Goal: Transaction & Acquisition: Purchase product/service

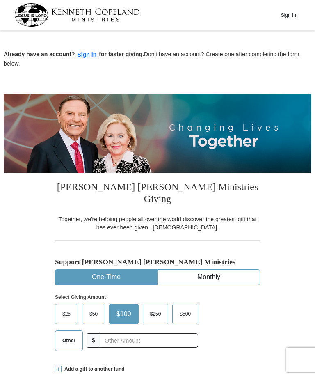
click at [70, 308] on span "$25" at bounding box center [66, 314] width 16 height 12
click at [0, 0] on input "$25" at bounding box center [0, 0] width 0 height 0
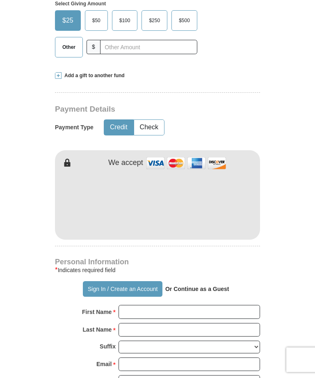
scroll to position [295, 0]
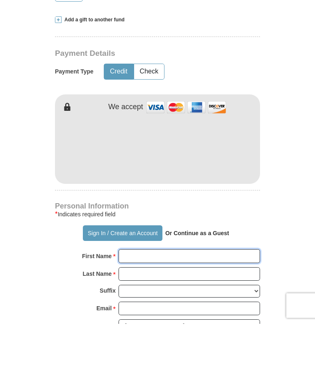
click at [186, 304] on input "First Name *" at bounding box center [190, 311] width 142 height 14
type input "PTricia"
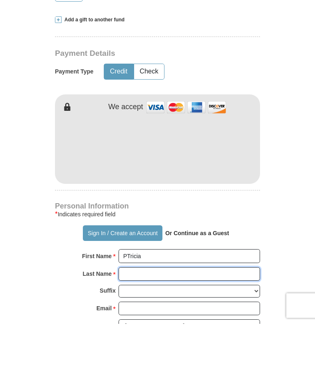
click at [212, 322] on input "Last Name *" at bounding box center [190, 329] width 142 height 14
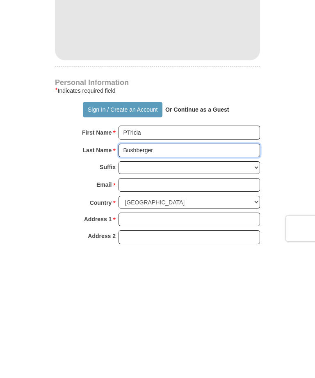
type input "Bushberger"
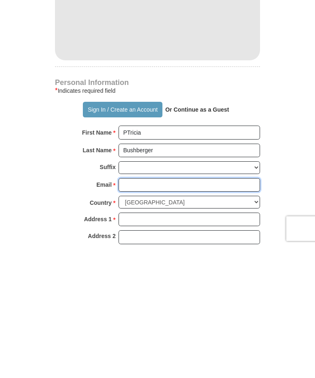
click at [199, 310] on input "Email *" at bounding box center [190, 317] width 142 height 14
type input "[EMAIL_ADDRESS][DOMAIN_NAME]"
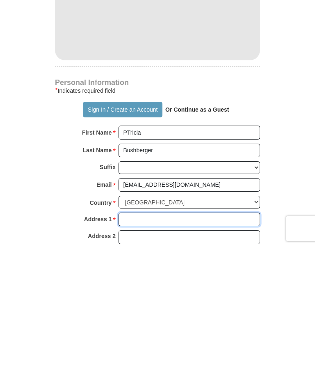
click at [191, 344] on input "Address 1 *" at bounding box center [190, 351] width 142 height 14
type input "[STREET_ADDRESS]"
type input "Tomah"
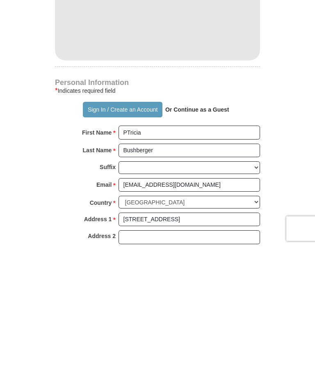
scroll to position [474, 0]
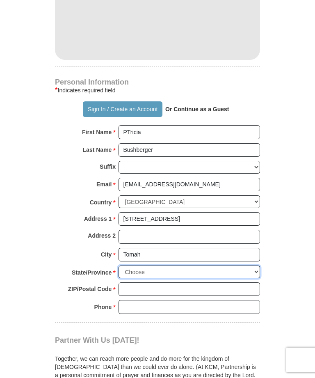
select select "WI"
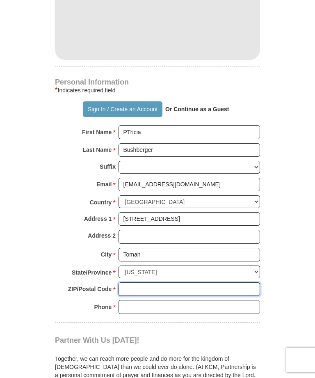
click at [175, 283] on input "ZIP/Postal Code *" at bounding box center [190, 290] width 142 height 14
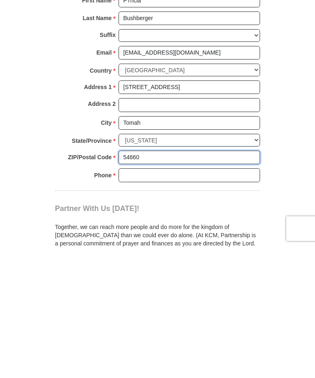
type input "54660"
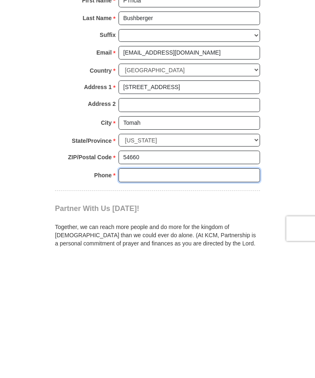
click at [187, 300] on input "Phone * *" at bounding box center [190, 307] width 142 height 14
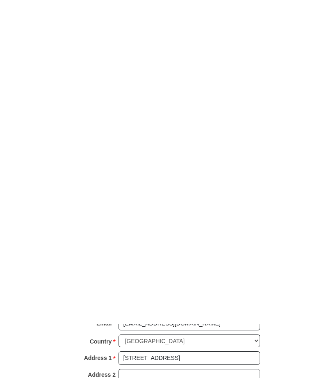
scroll to position [661, 0]
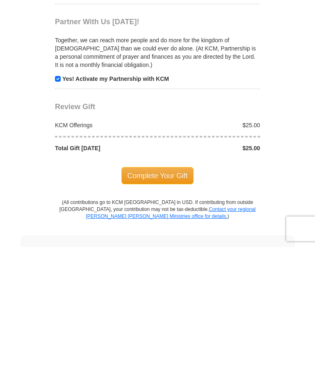
type input "[PHONE_NUMBER]"
click at [167, 299] on span "Complete Your Gift" at bounding box center [158, 307] width 73 height 17
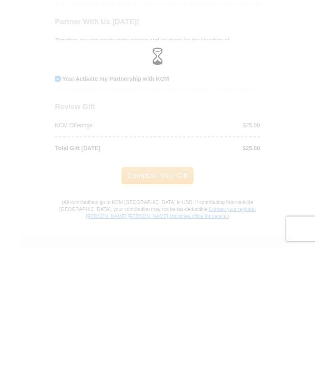
scroll to position [792, 0]
